Goal: Information Seeking & Learning: Learn about a topic

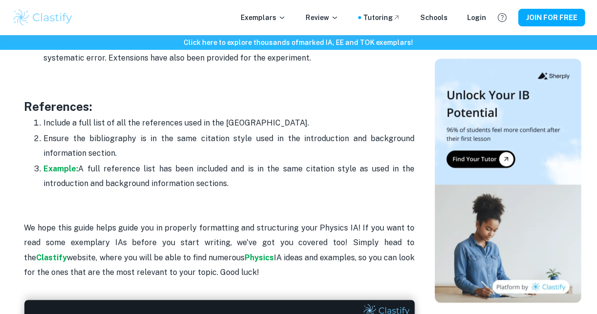
scroll to position [3055, 0]
click at [268, 18] on p "Exemplars" at bounding box center [263, 17] width 45 height 11
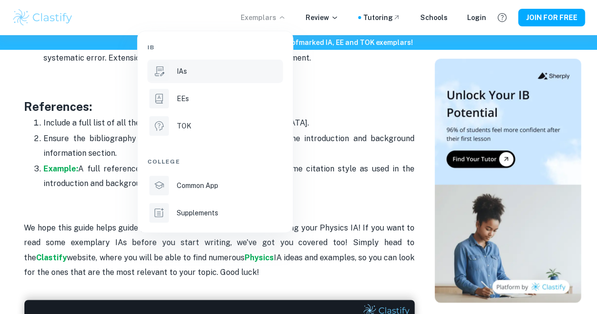
click at [209, 69] on div "IAs" at bounding box center [229, 71] width 105 height 11
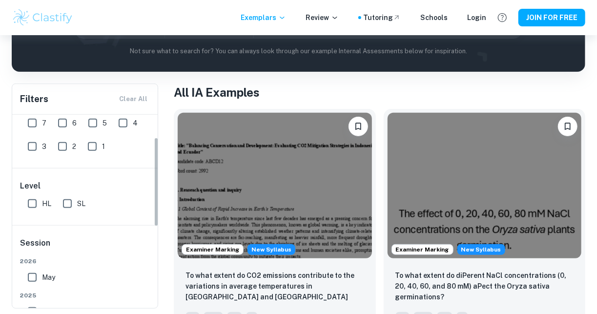
scroll to position [49, 0]
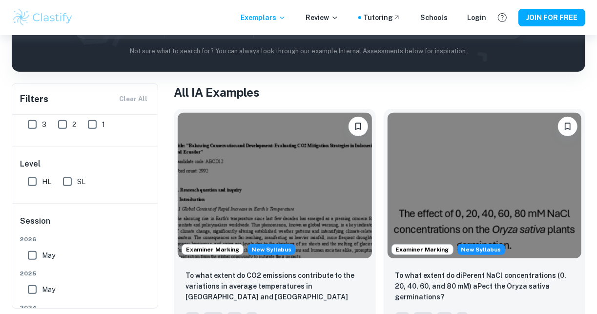
click at [69, 180] on input "SL" at bounding box center [68, 182] width 20 height 20
checkbox input "true"
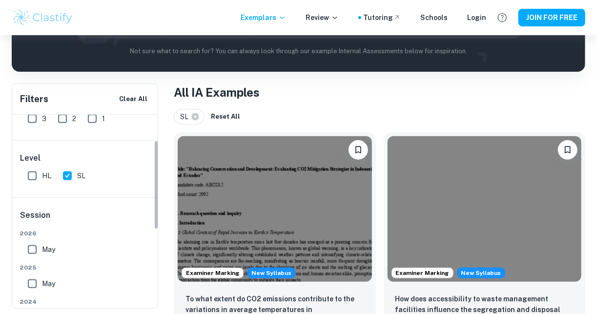
scroll to position [0, 0]
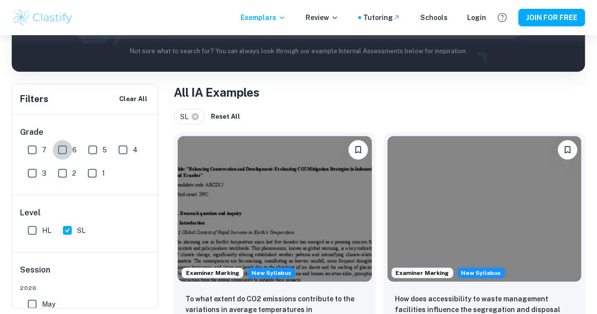
click at [61, 151] on input "6" at bounding box center [63, 150] width 20 height 20
checkbox input "true"
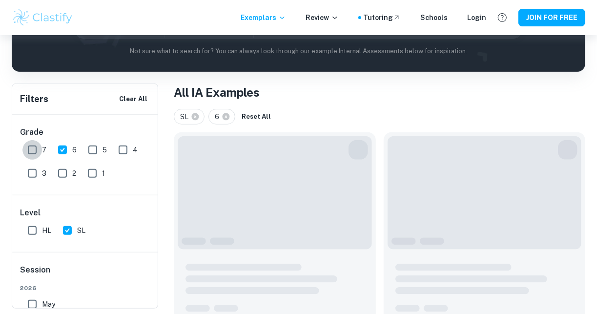
click at [31, 151] on input "7" at bounding box center [32, 150] width 20 height 20
checkbox input "true"
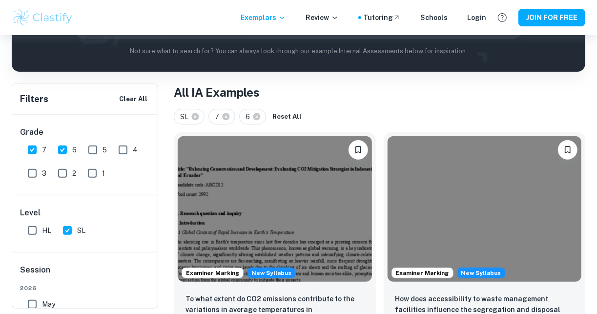
click at [92, 149] on input "5" at bounding box center [93, 150] width 20 height 20
checkbox input "true"
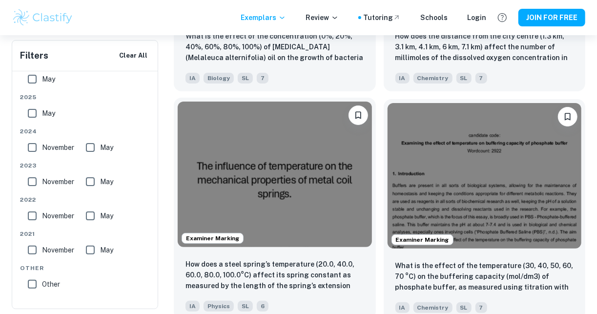
scroll to position [1807, 0]
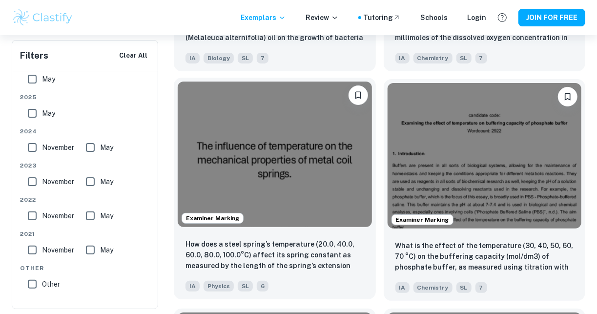
click at [292, 251] on p "How does a steel spring’s temperature (20.0, 40.0, 60.0, 80.0, 100.0°C) affect …" at bounding box center [275, 255] width 179 height 33
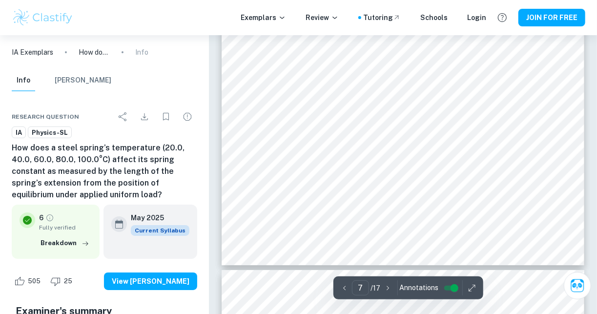
scroll to position [3566, 0]
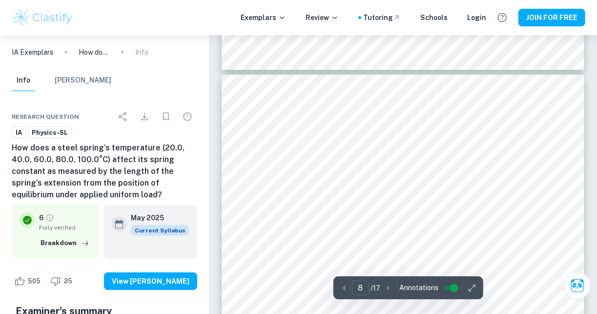
type input "7"
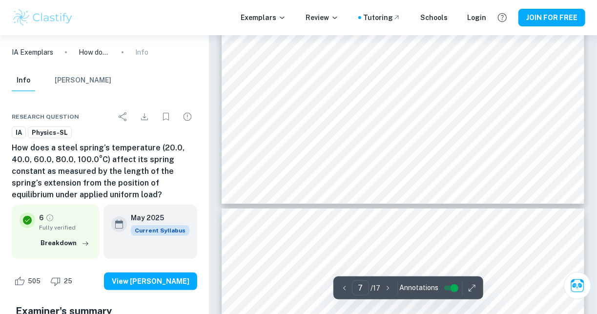
scroll to position [3518, 0]
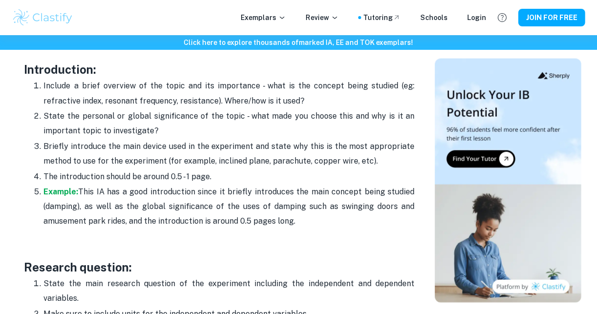
scroll to position [684, 0]
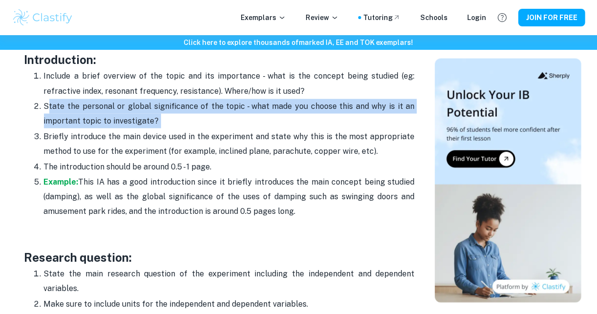
drag, startPoint x: 173, startPoint y: 119, endPoint x: 47, endPoint y: 106, distance: 126.7
click at [47, 106] on p "State the personal or global significance of the topic - what made you choose t…" at bounding box center [229, 114] width 371 height 30
